Goal: Task Accomplishment & Management: Use online tool/utility

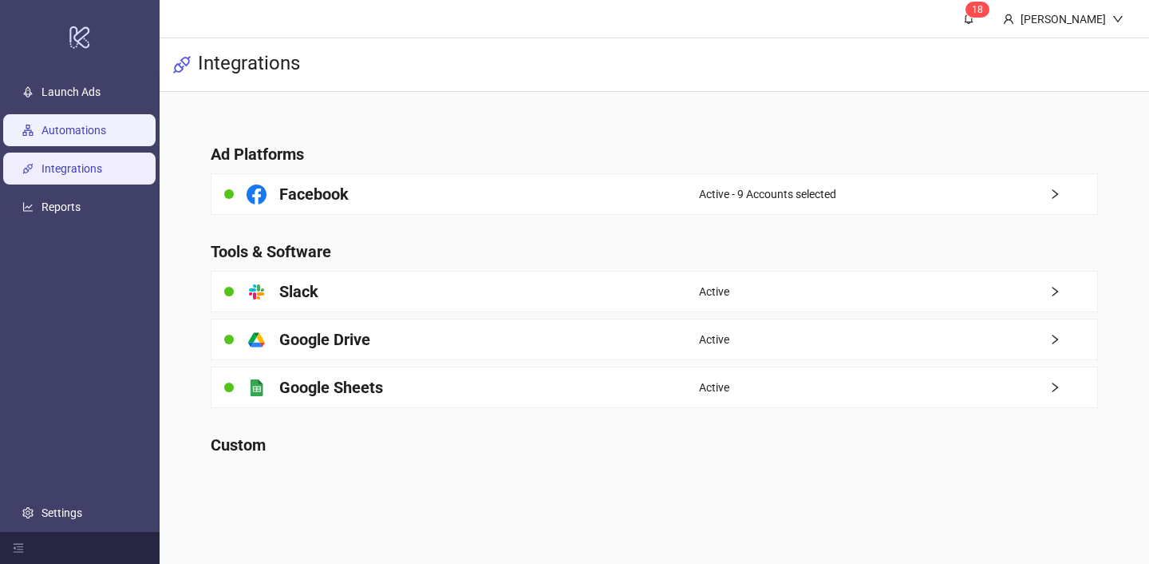
click at [92, 126] on link "Automations" at bounding box center [74, 130] width 65 height 13
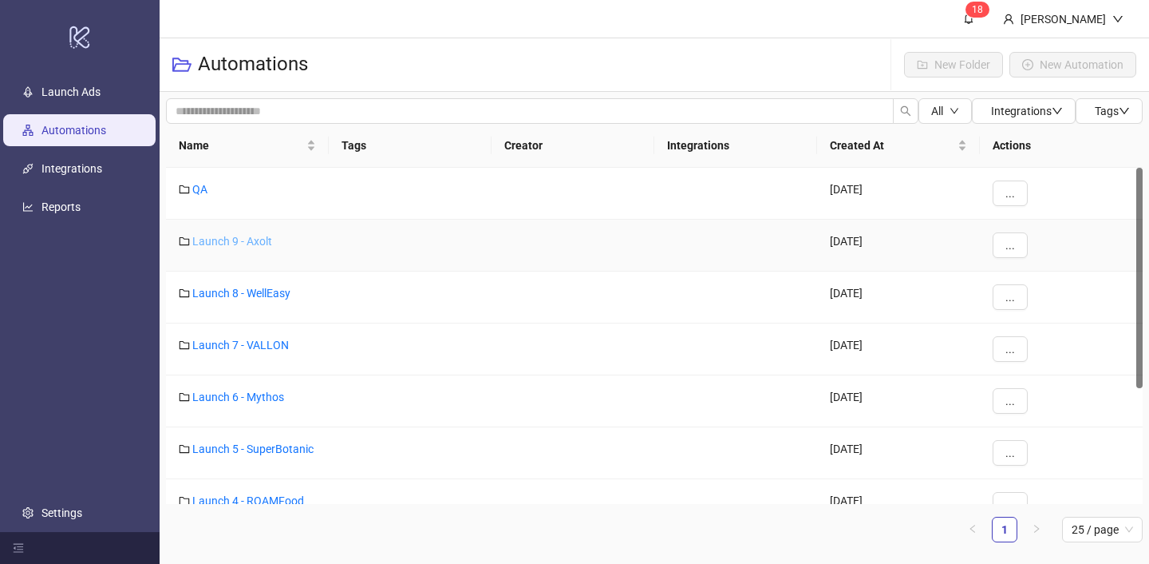
click at [247, 239] on link "Launch 9 - Axolt" at bounding box center [232, 241] width 80 height 13
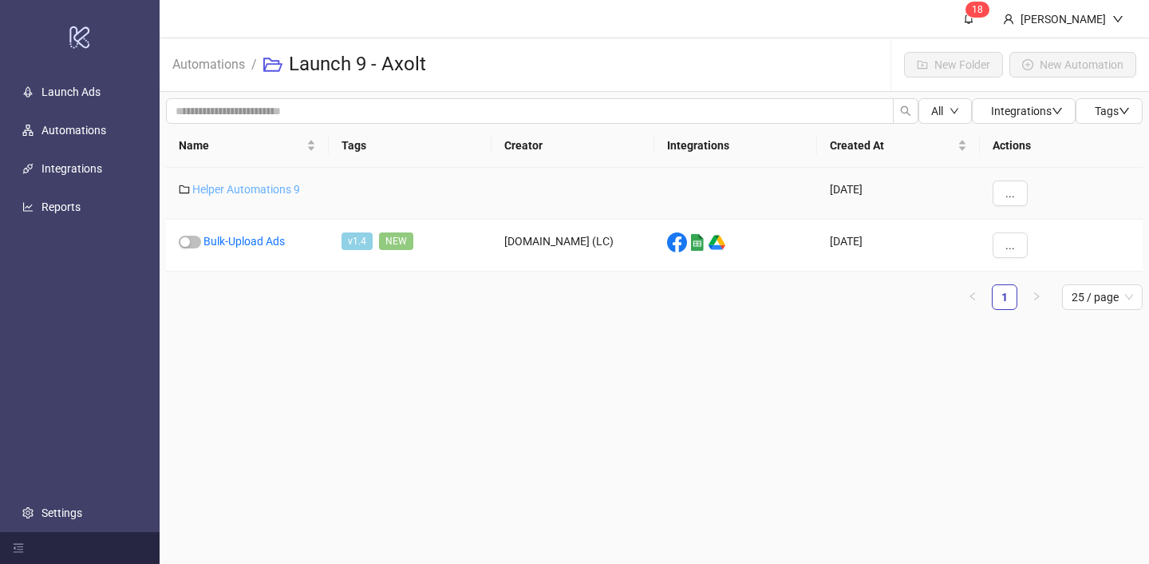
click at [263, 188] on link "Helper Automations 9" at bounding box center [246, 189] width 108 height 13
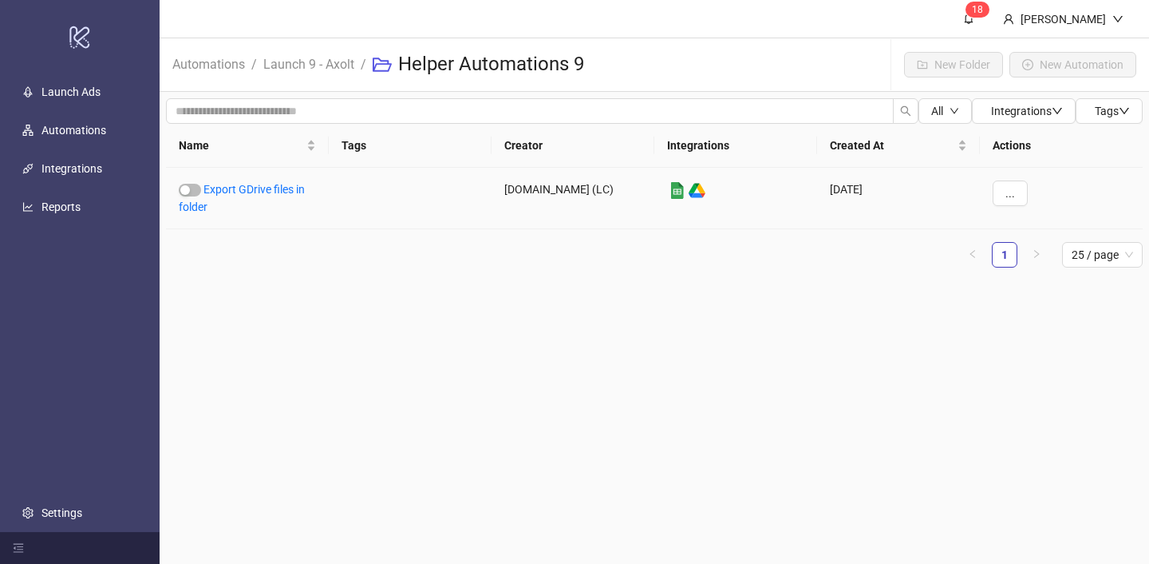
click at [263, 188] on link "Export GDrive files in folder" at bounding box center [242, 198] width 126 height 30
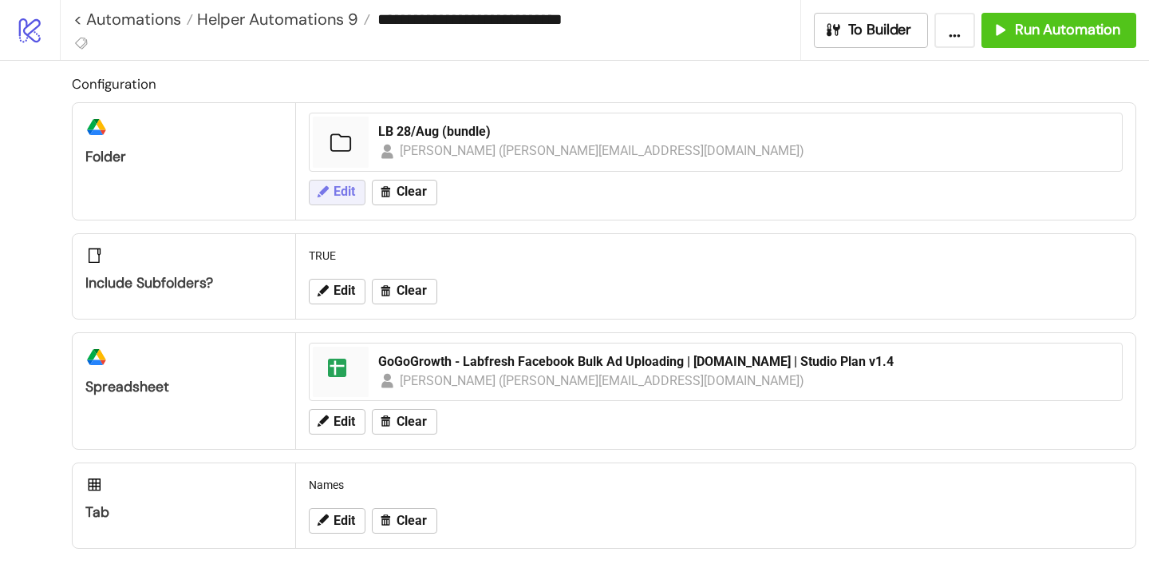
click at [350, 195] on span "Edit" at bounding box center [345, 191] width 22 height 14
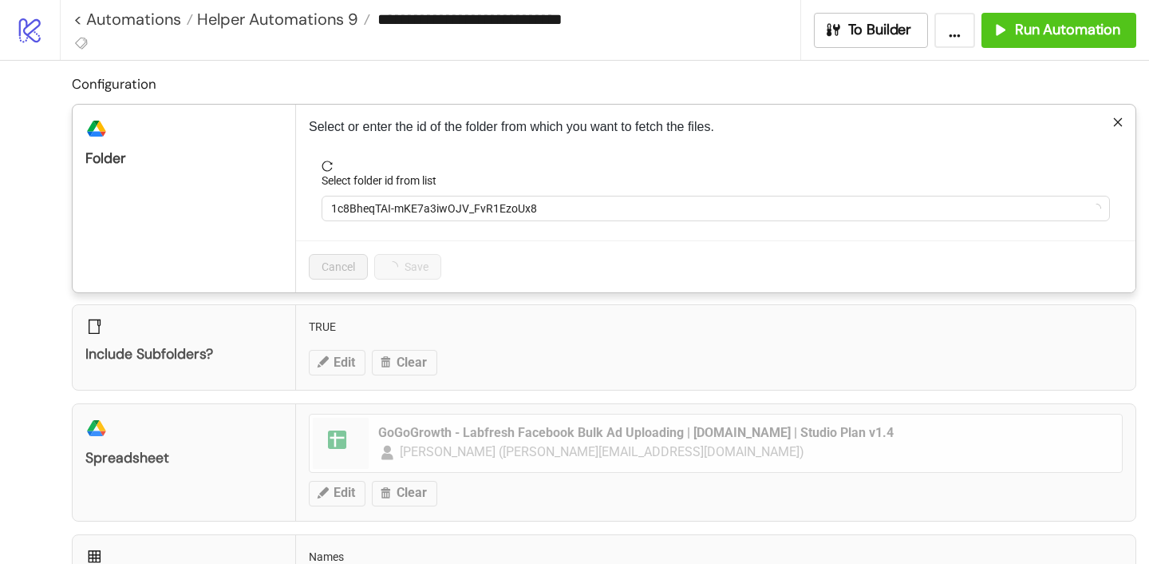
click at [409, 230] on form "Select folder id from list 1c8BheqTAI-mKE7a3iwOJV_FvR1EzoUx8" at bounding box center [716, 200] width 814 height 80
click at [397, 212] on span "1c8BheqTAI-mKE7a3iwOJV_FvR1EzoUx8" at bounding box center [715, 208] width 769 height 24
click at [397, 212] on span "LB 28/Aug (bundle)" at bounding box center [715, 208] width 769 height 24
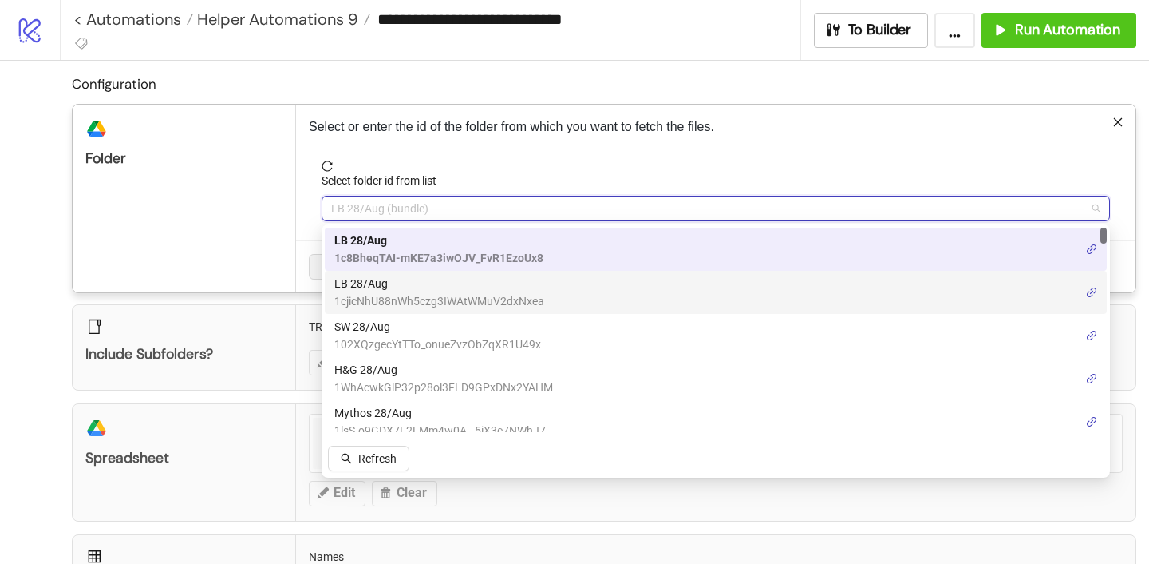
click at [396, 286] on span "LB 28/Aug" at bounding box center [439, 284] width 210 height 18
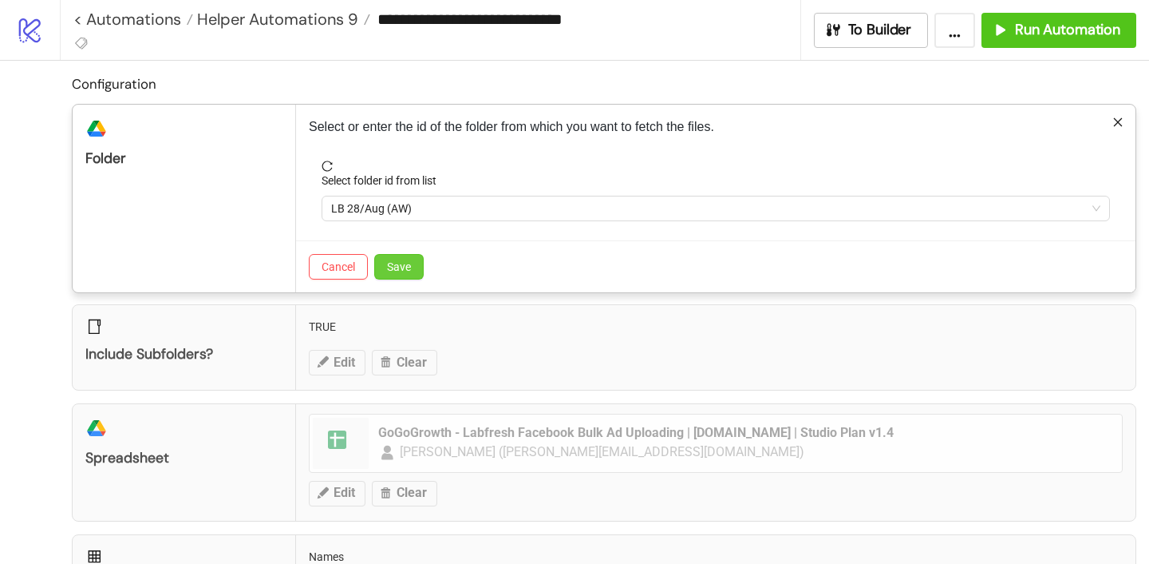
click at [401, 263] on span "Save" at bounding box center [399, 266] width 24 height 13
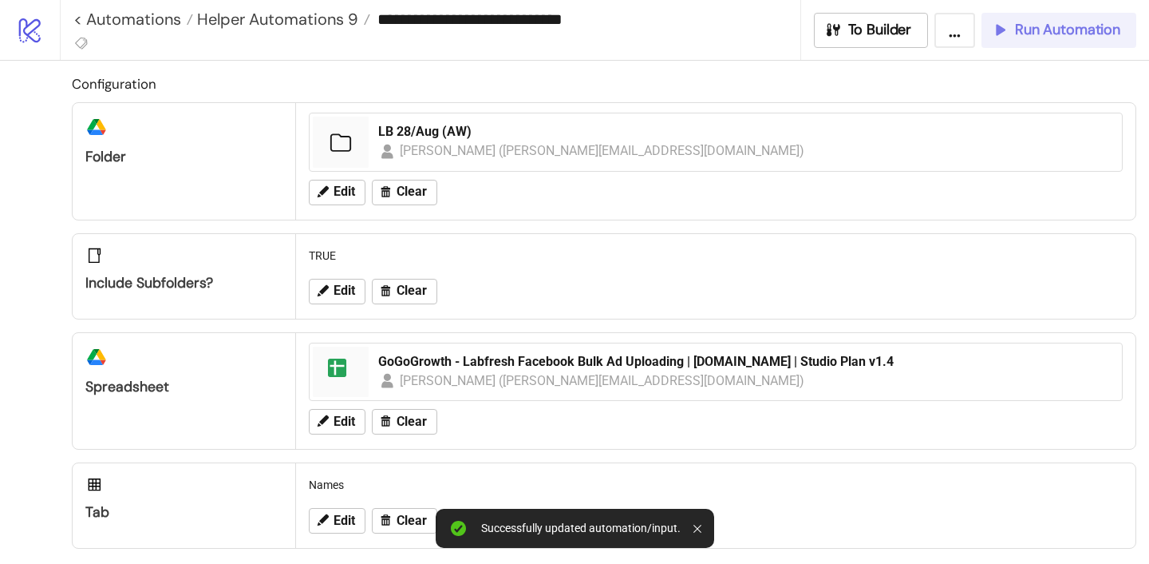
click at [1013, 23] on div "Run Automation" at bounding box center [1055, 30] width 129 height 18
